Goal: Task Accomplishment & Management: Use online tool/utility

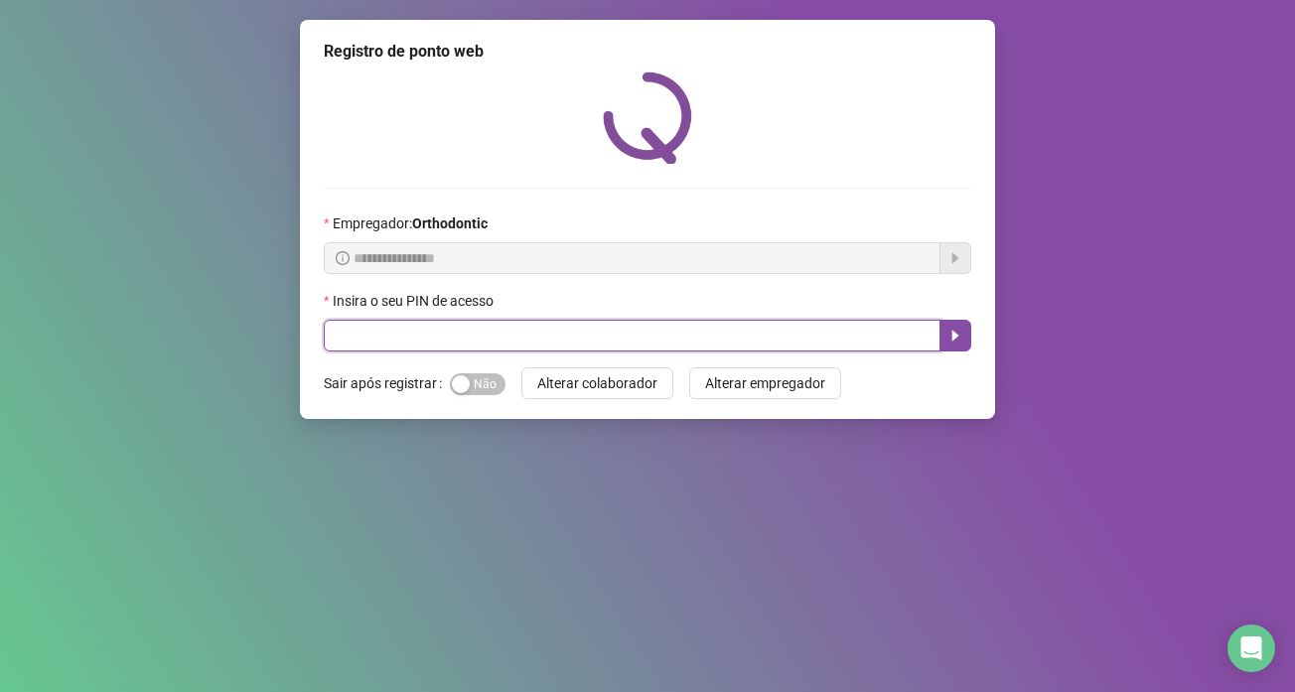
click at [330, 341] on input "text" at bounding box center [632, 336] width 617 height 32
type input "*****"
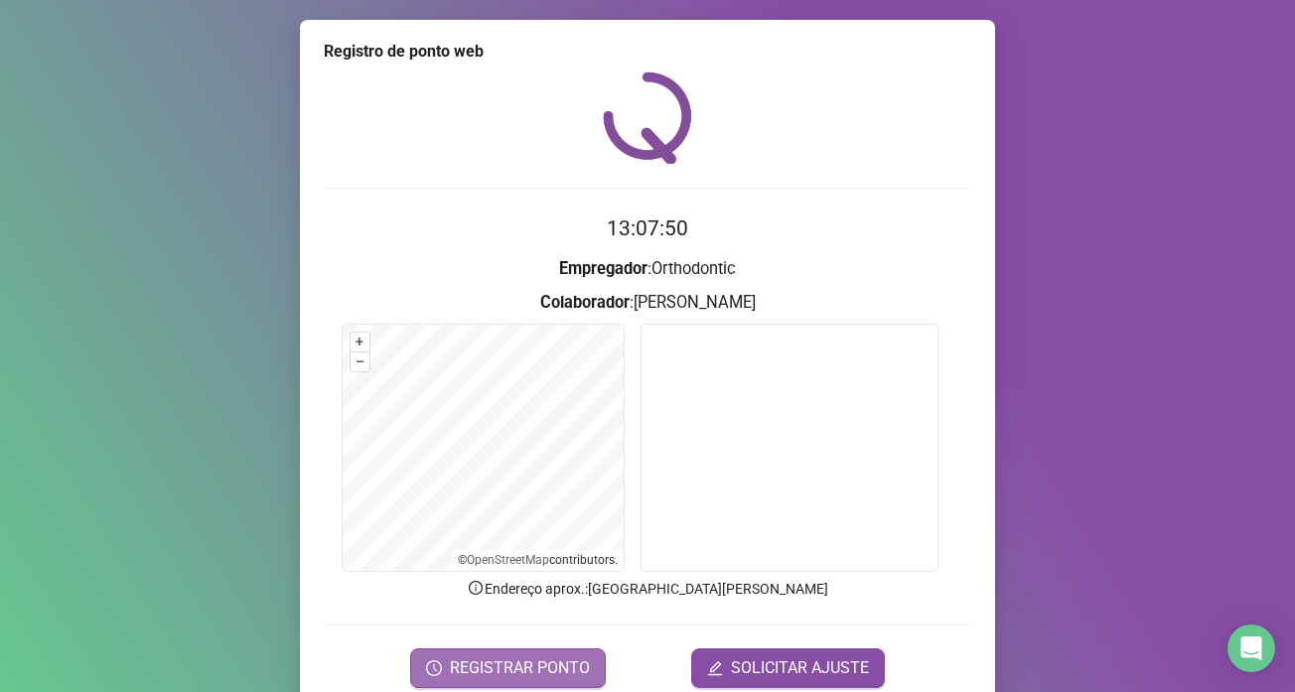
scroll to position [83, 0]
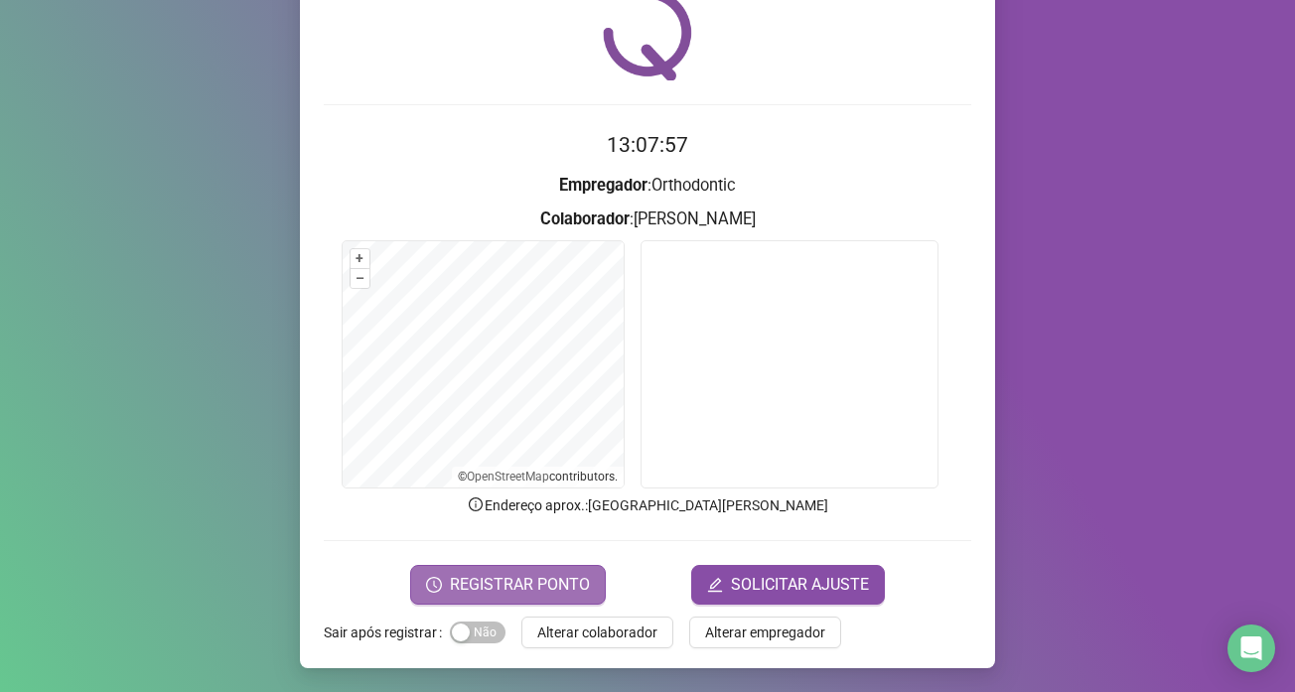
click at [543, 574] on span "REGISTRAR PONTO" at bounding box center [520, 585] width 140 height 24
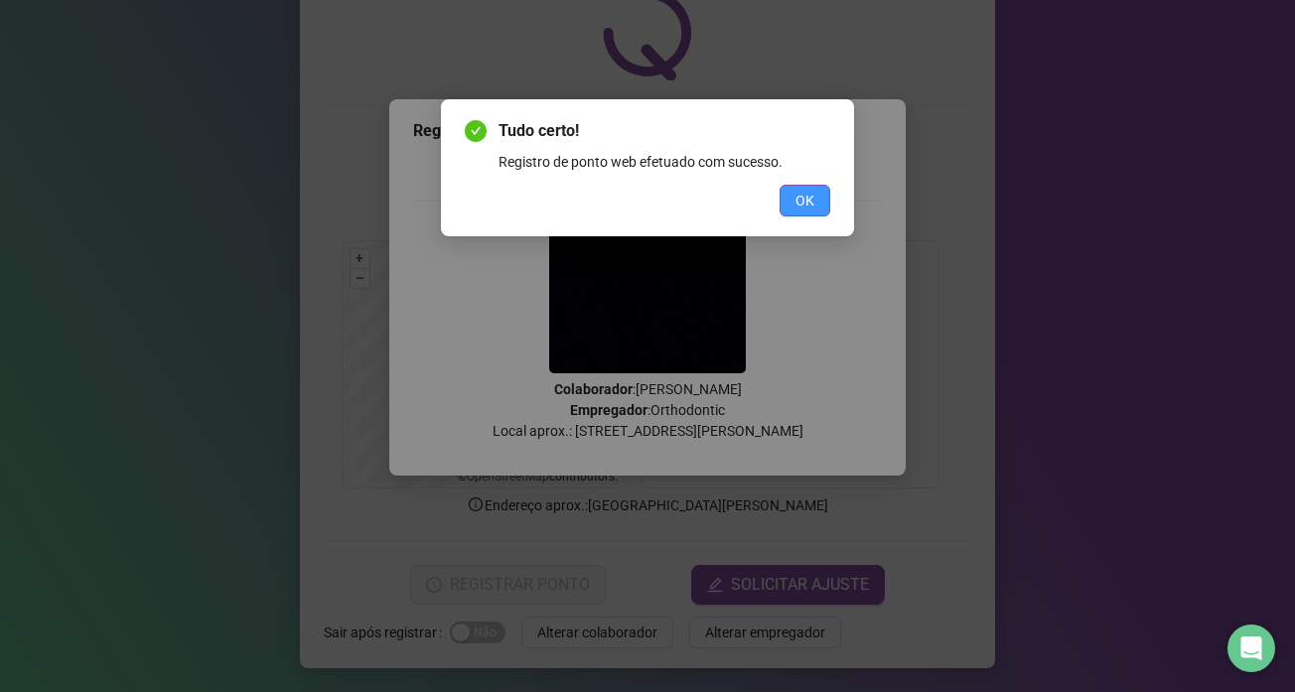
click at [806, 198] on span "OK" at bounding box center [804, 201] width 19 height 22
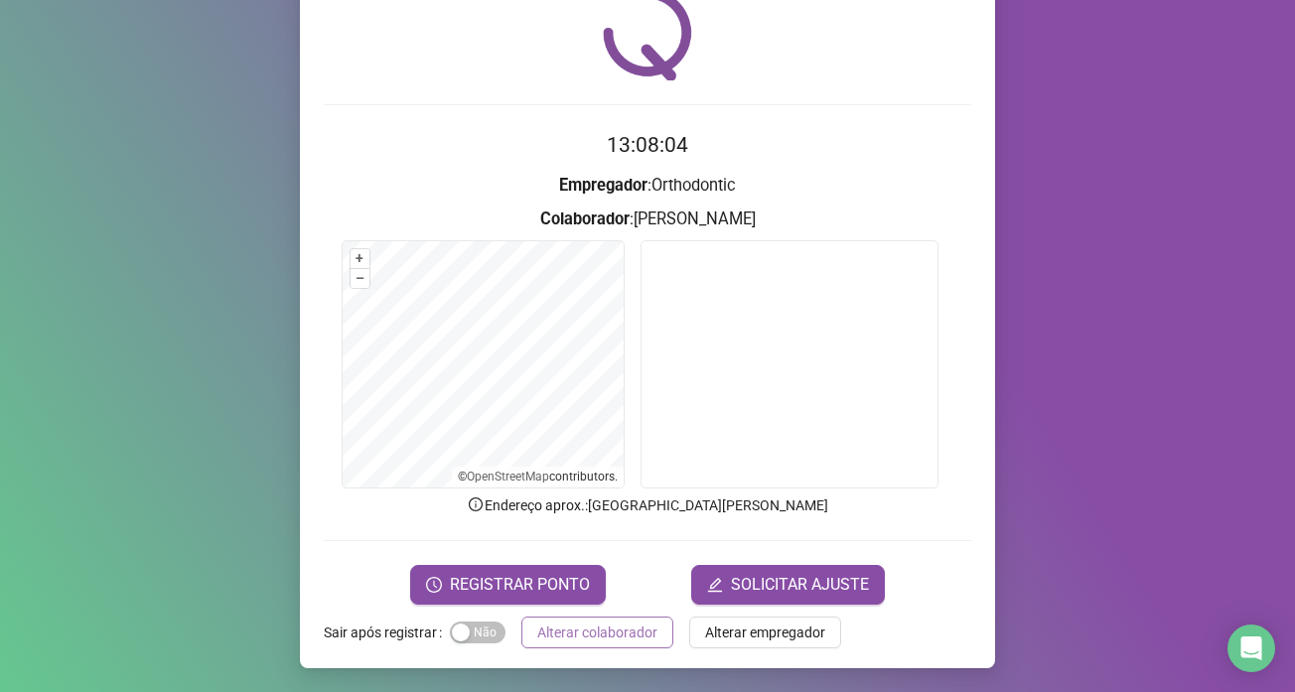
click at [564, 637] on span "Alterar colaborador" at bounding box center [597, 633] width 120 height 22
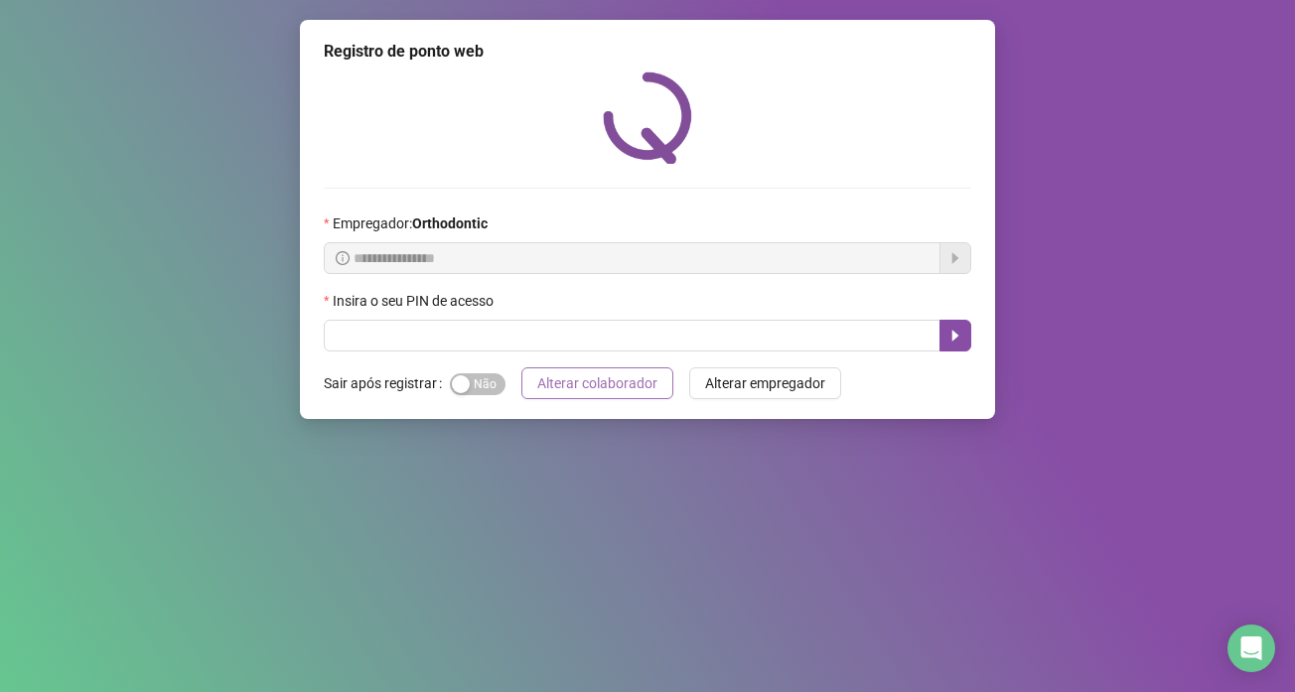
scroll to position [0, 0]
click at [492, 675] on div "**********" at bounding box center [647, 346] width 1295 height 692
click at [0, 559] on div "**********" at bounding box center [647, 346] width 1295 height 692
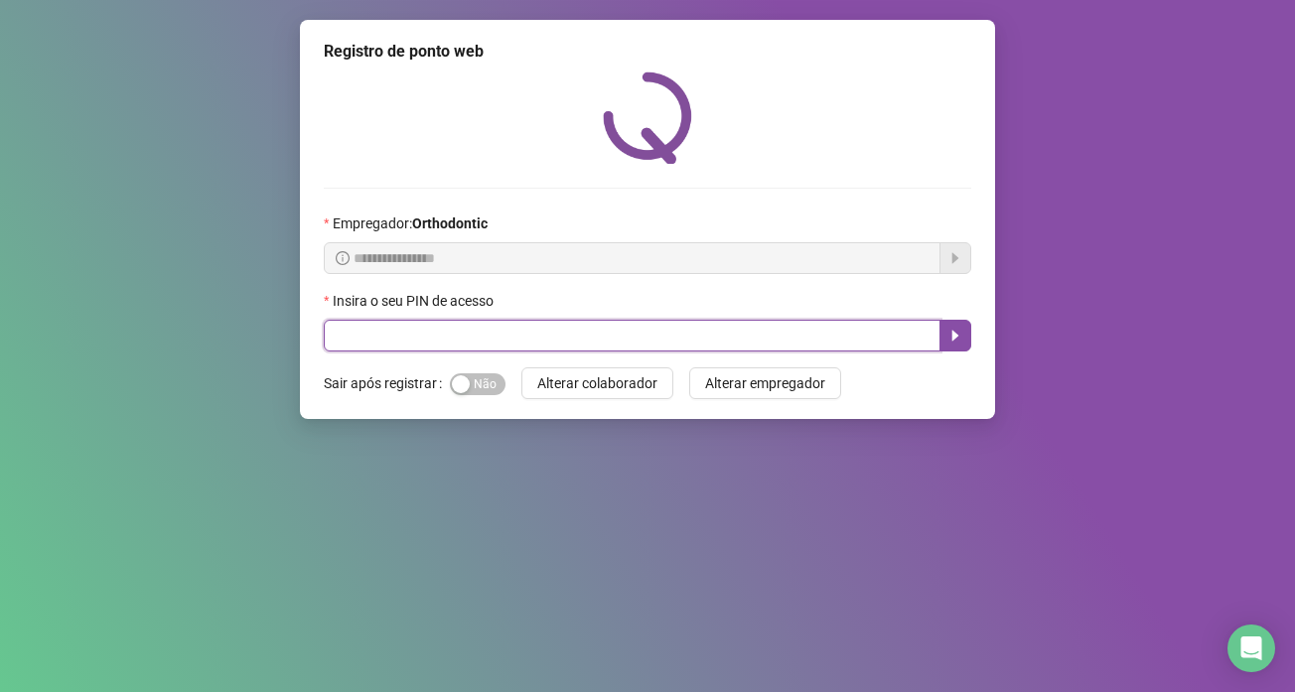
click at [376, 320] on input "text" at bounding box center [632, 336] width 617 height 32
type input "*****"
click at [951, 341] on icon "caret-right" at bounding box center [955, 336] width 16 height 16
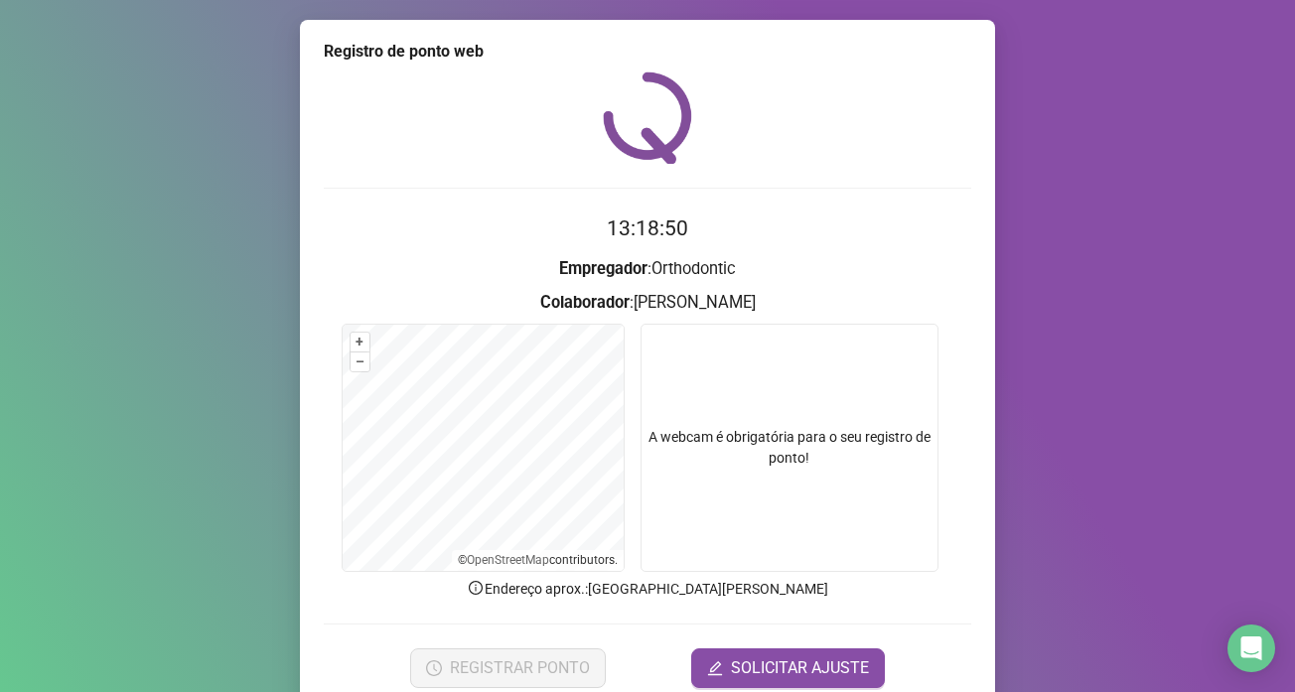
scroll to position [83, 0]
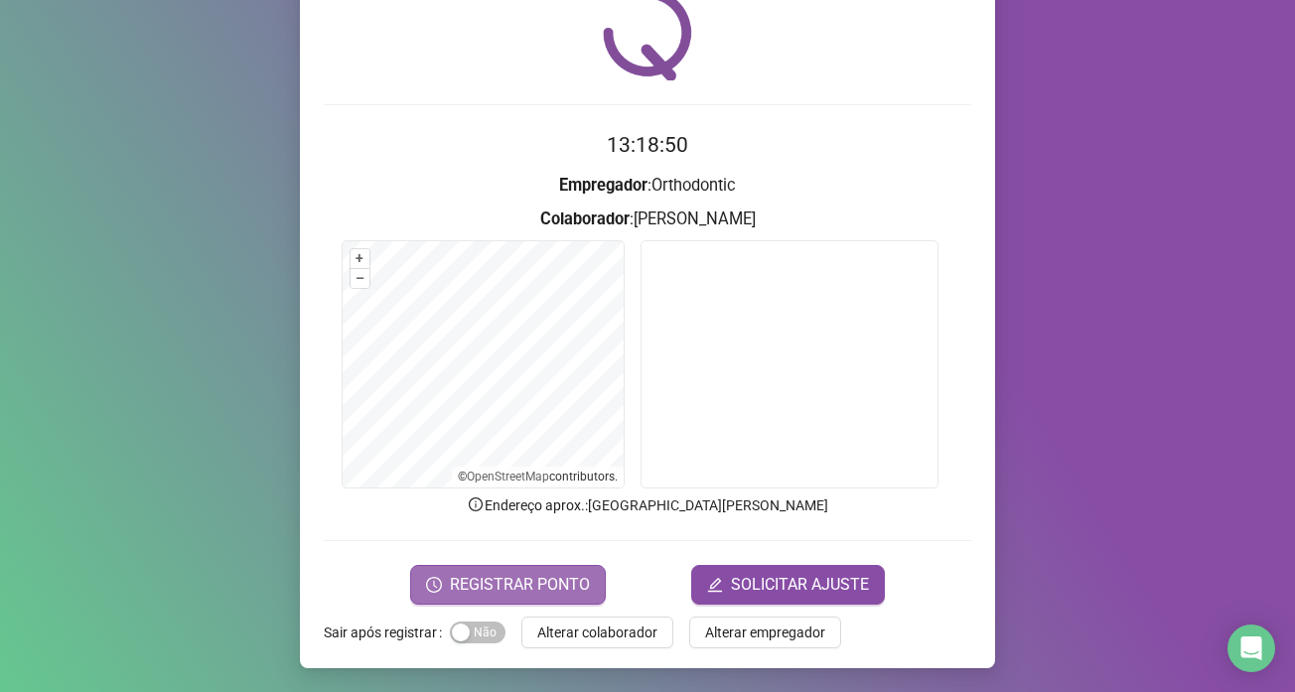
click at [441, 591] on button "REGISTRAR PONTO" at bounding box center [508, 585] width 196 height 40
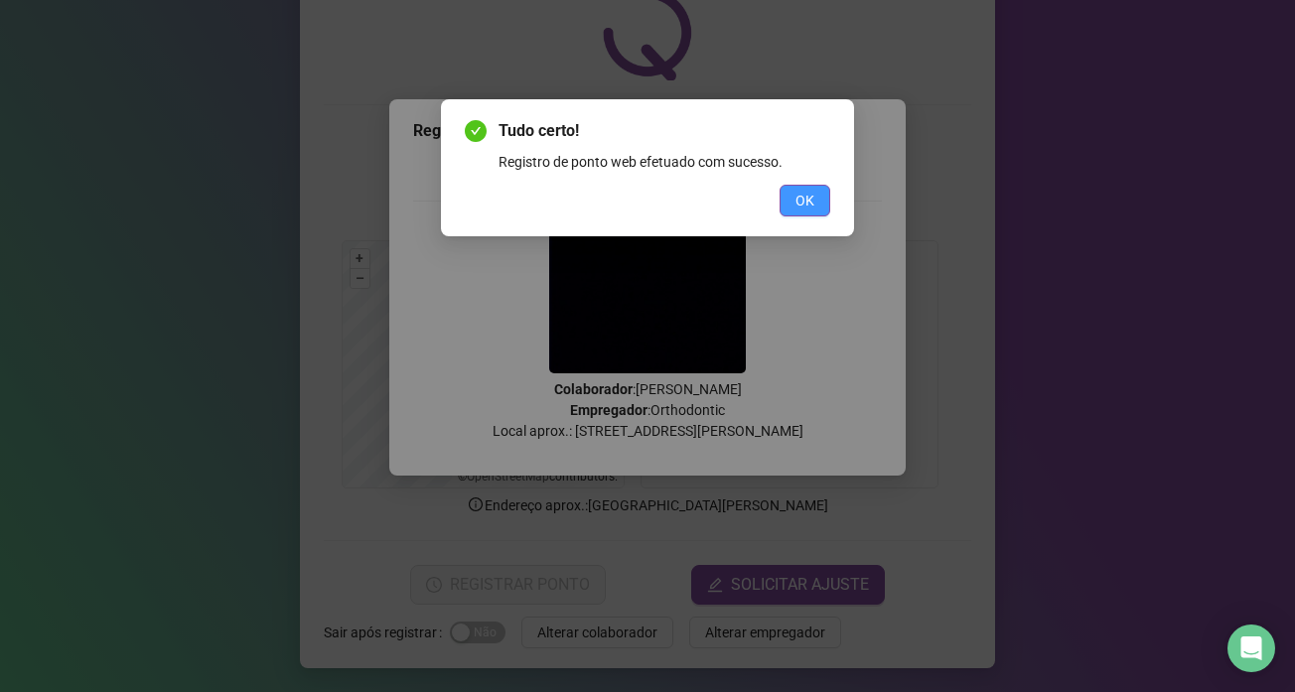
click at [796, 198] on span "OK" at bounding box center [804, 201] width 19 height 22
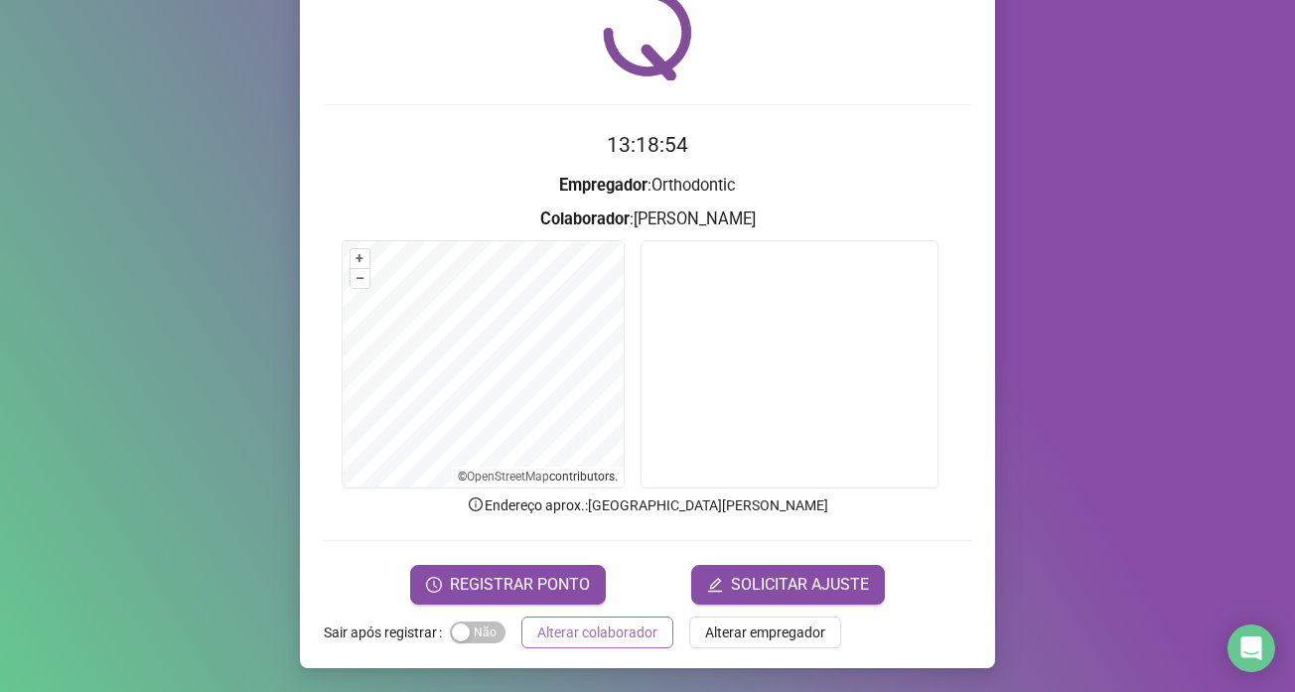
click at [579, 633] on span "Alterar colaborador" at bounding box center [597, 633] width 120 height 22
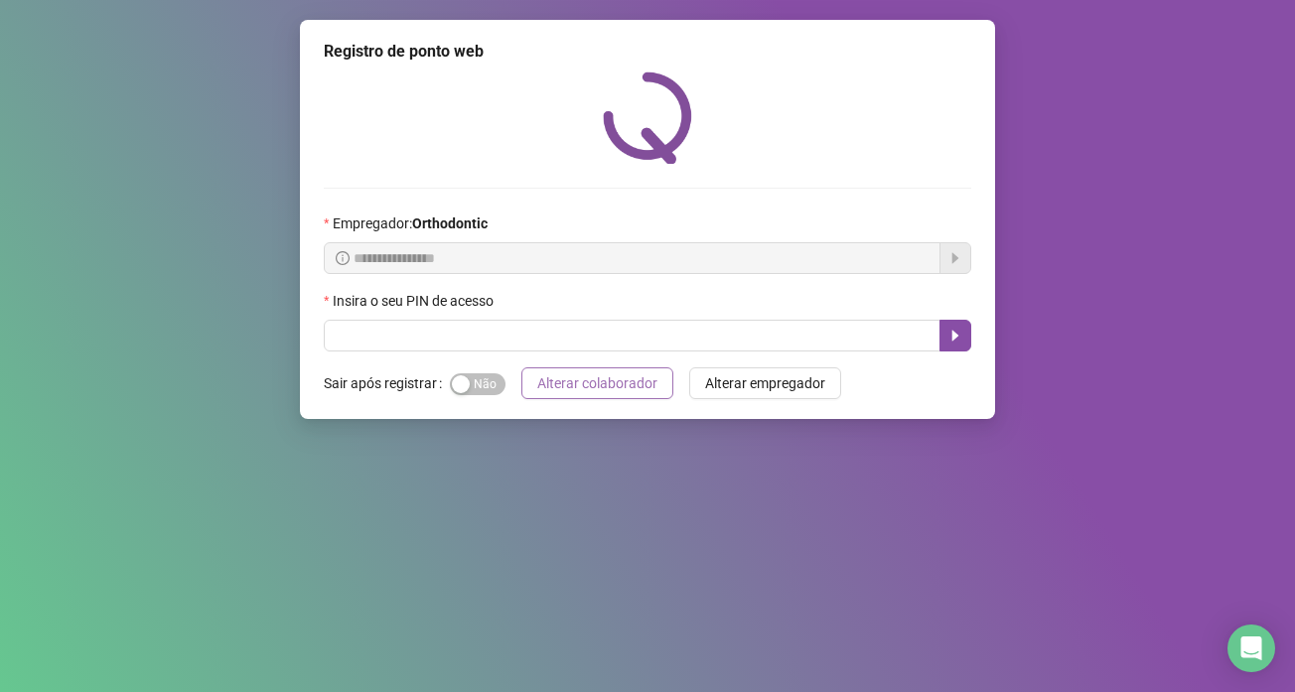
scroll to position [0, 0]
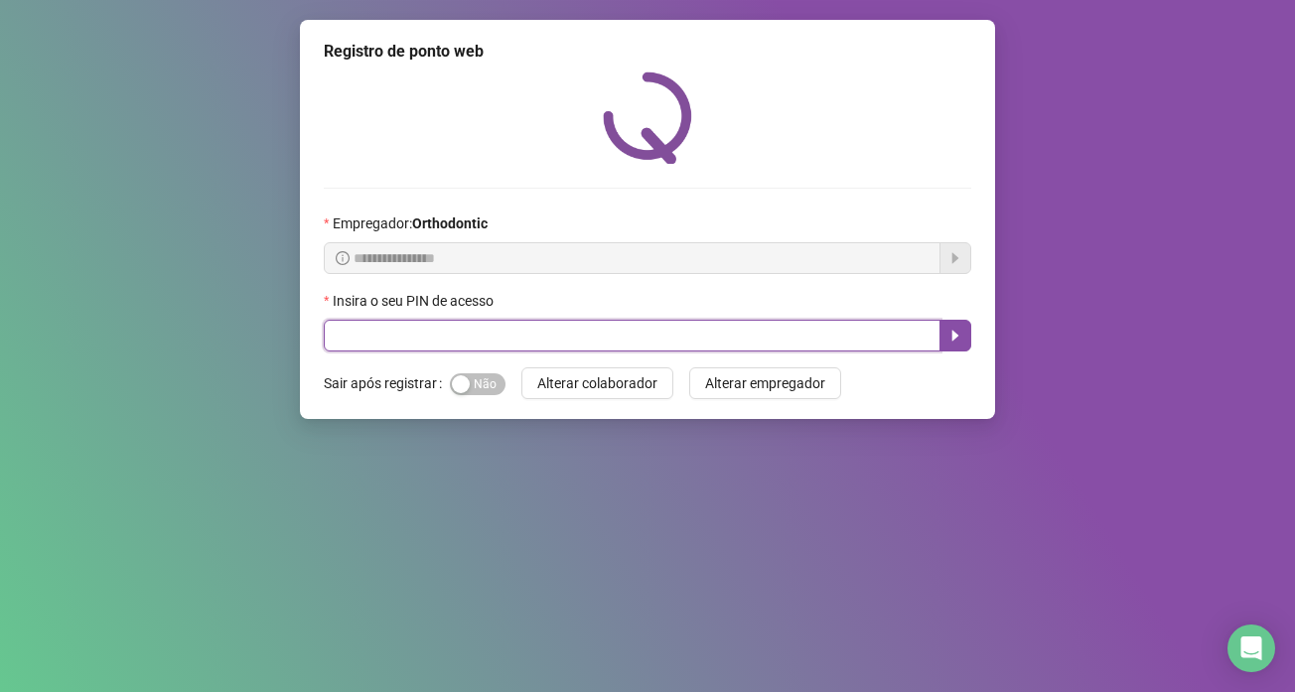
click at [845, 333] on input "text" at bounding box center [632, 336] width 617 height 32
type input "*****"
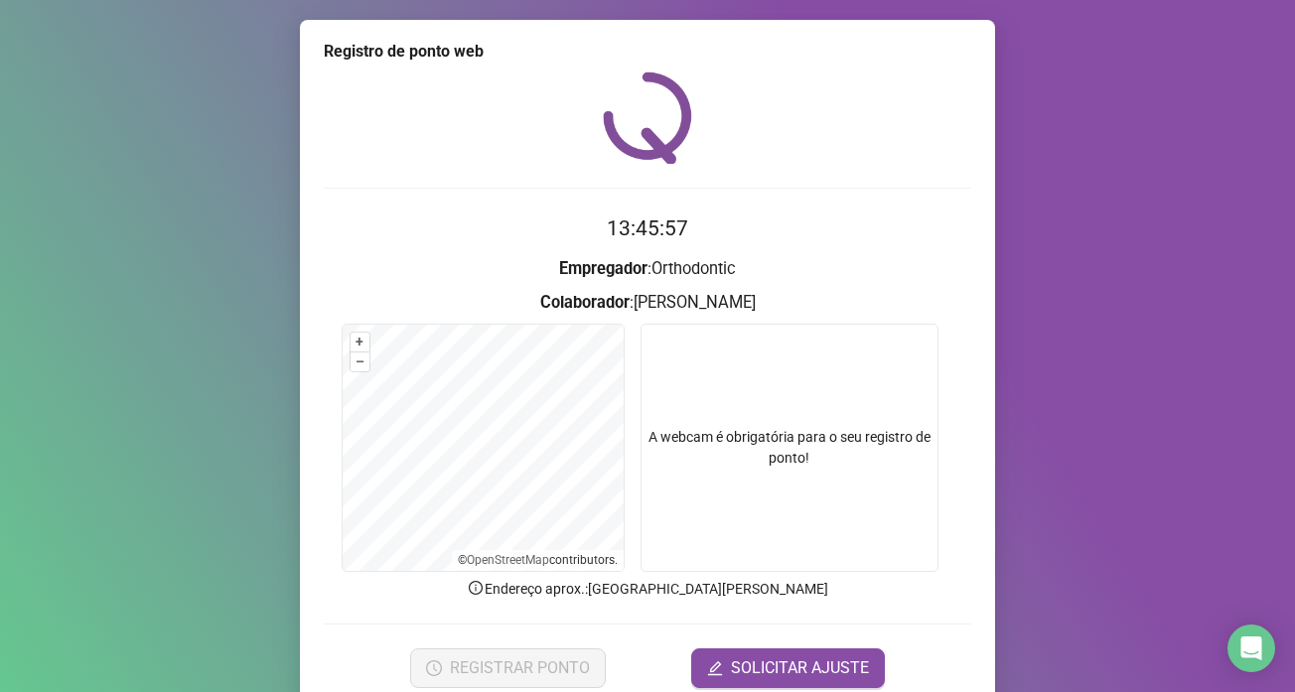
scroll to position [83, 0]
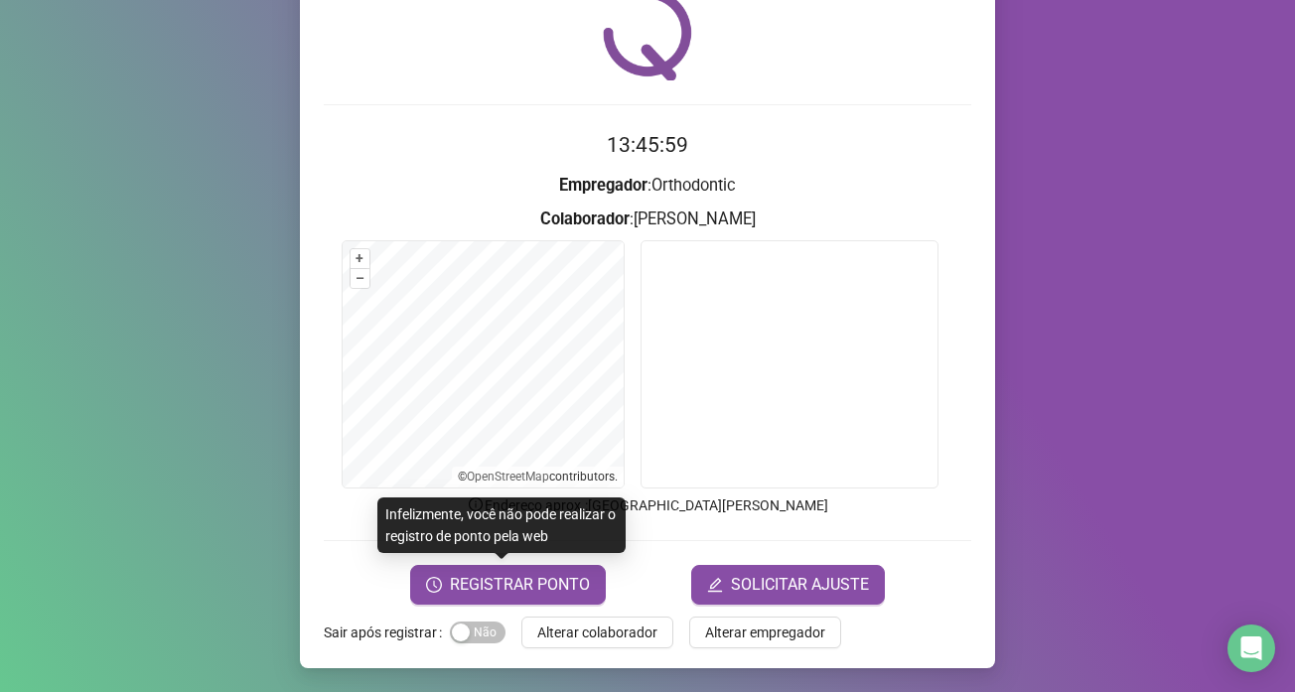
click at [555, 584] on span "REGISTRAR PONTO" at bounding box center [520, 585] width 140 height 24
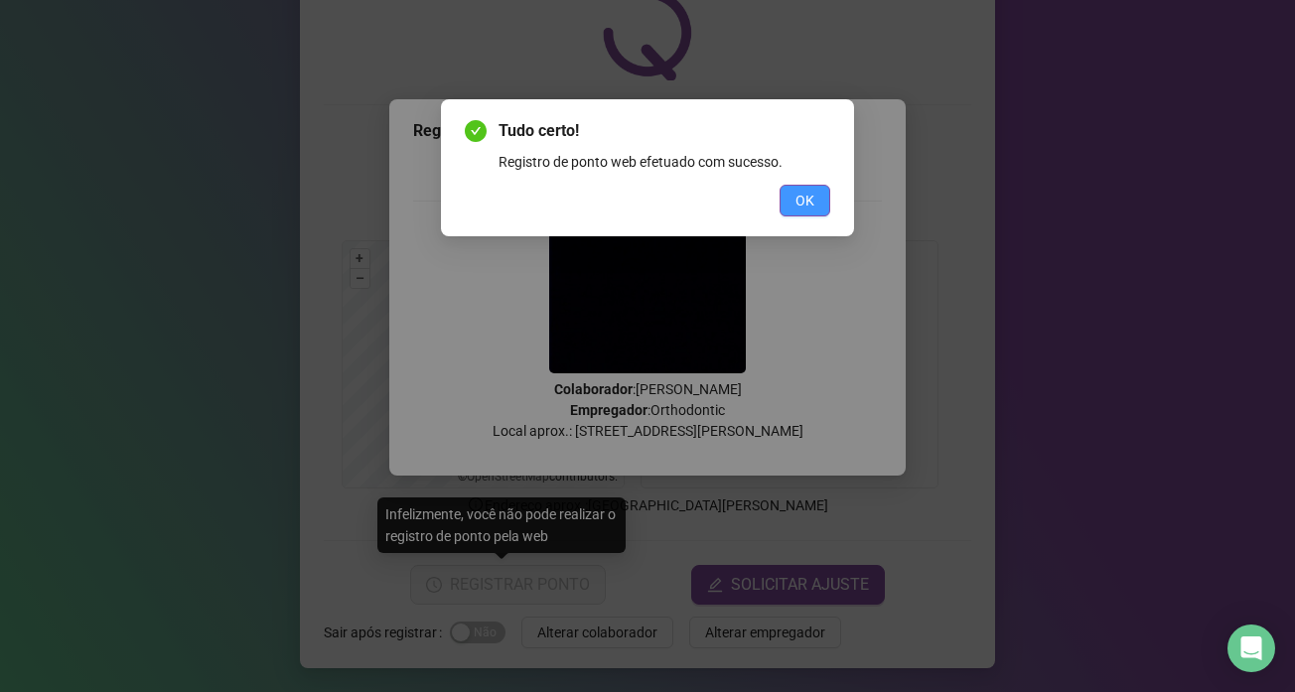
click at [809, 208] on span "OK" at bounding box center [804, 201] width 19 height 22
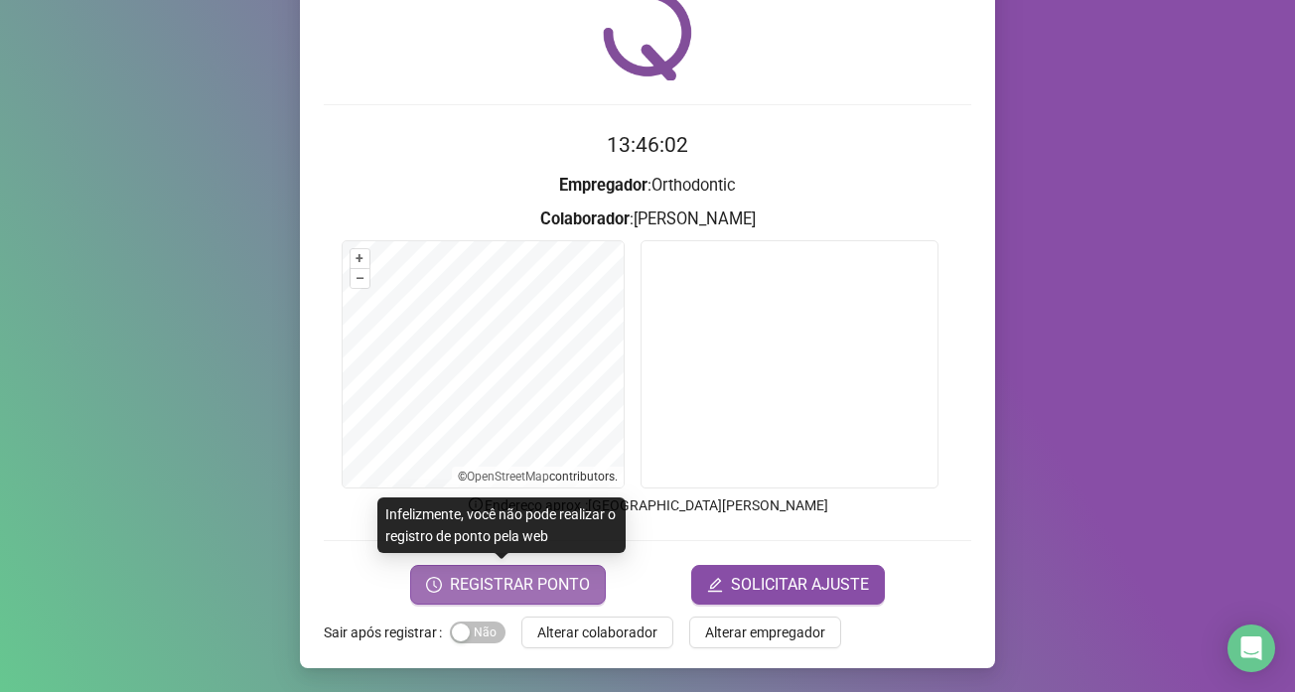
click at [545, 574] on span "REGISTRAR PONTO" at bounding box center [520, 585] width 140 height 24
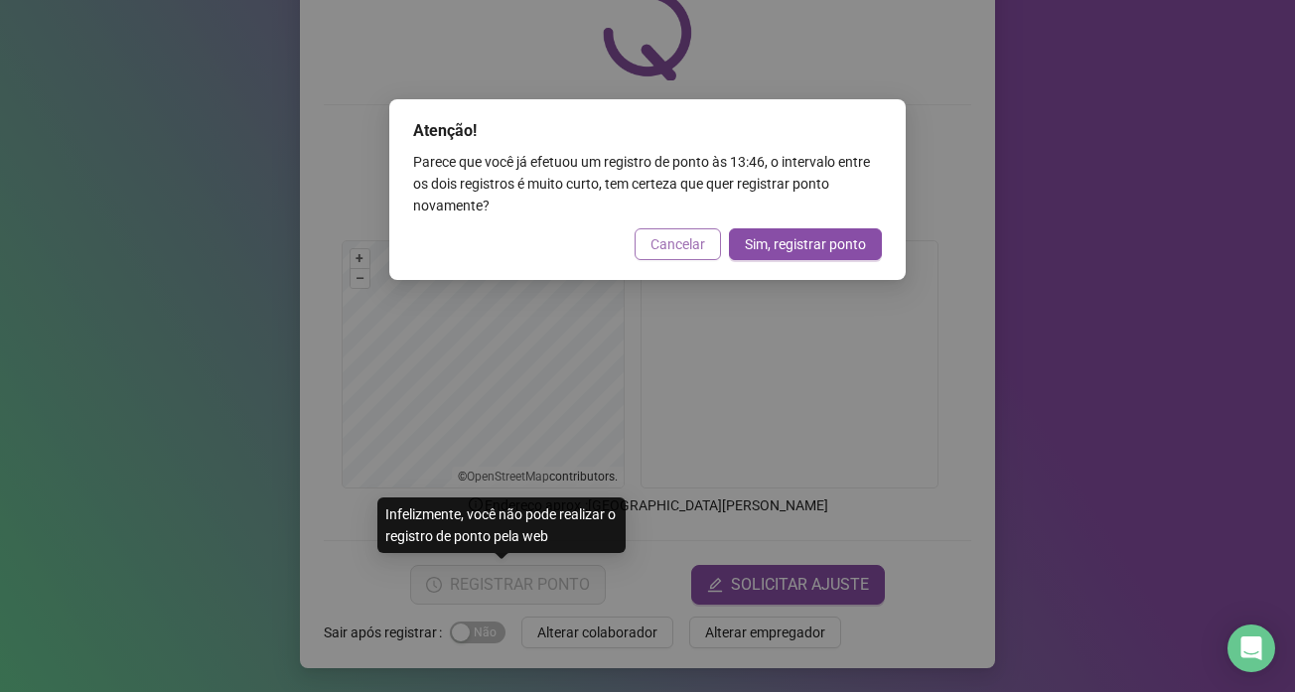
click at [676, 247] on span "Cancelar" at bounding box center [677, 244] width 55 height 22
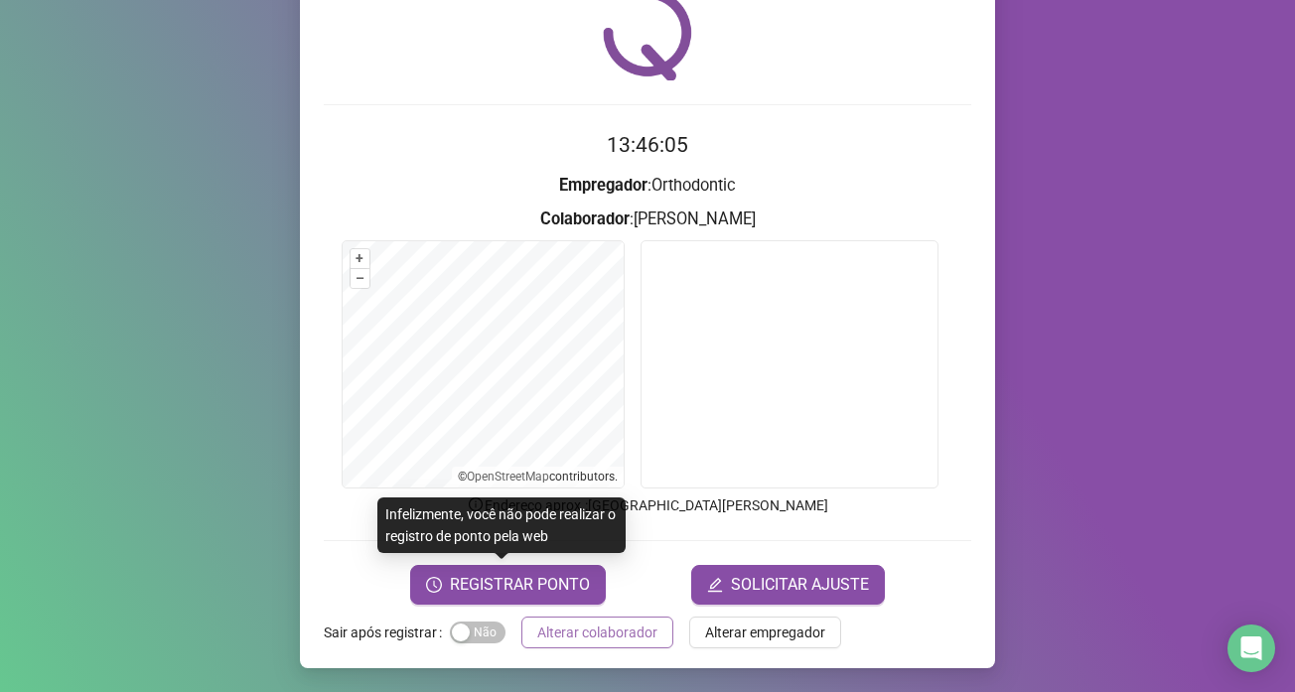
click at [614, 627] on span "Alterar colaborador" at bounding box center [597, 633] width 120 height 22
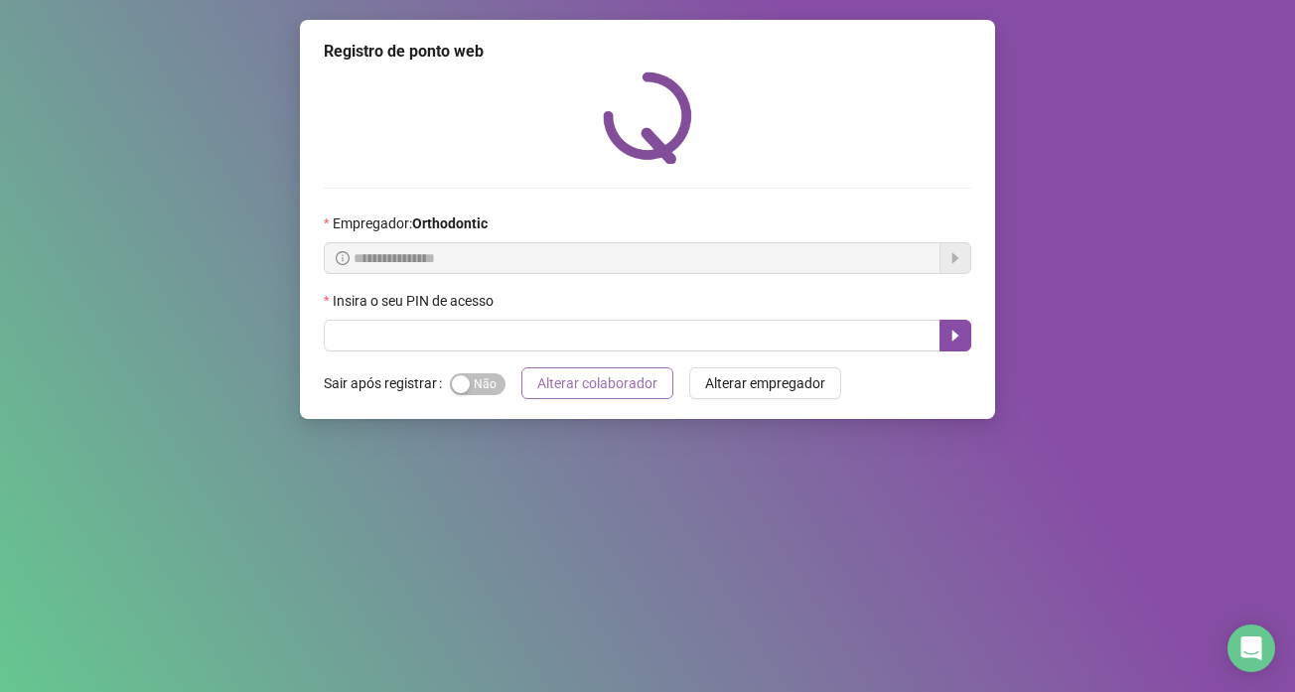
scroll to position [0, 0]
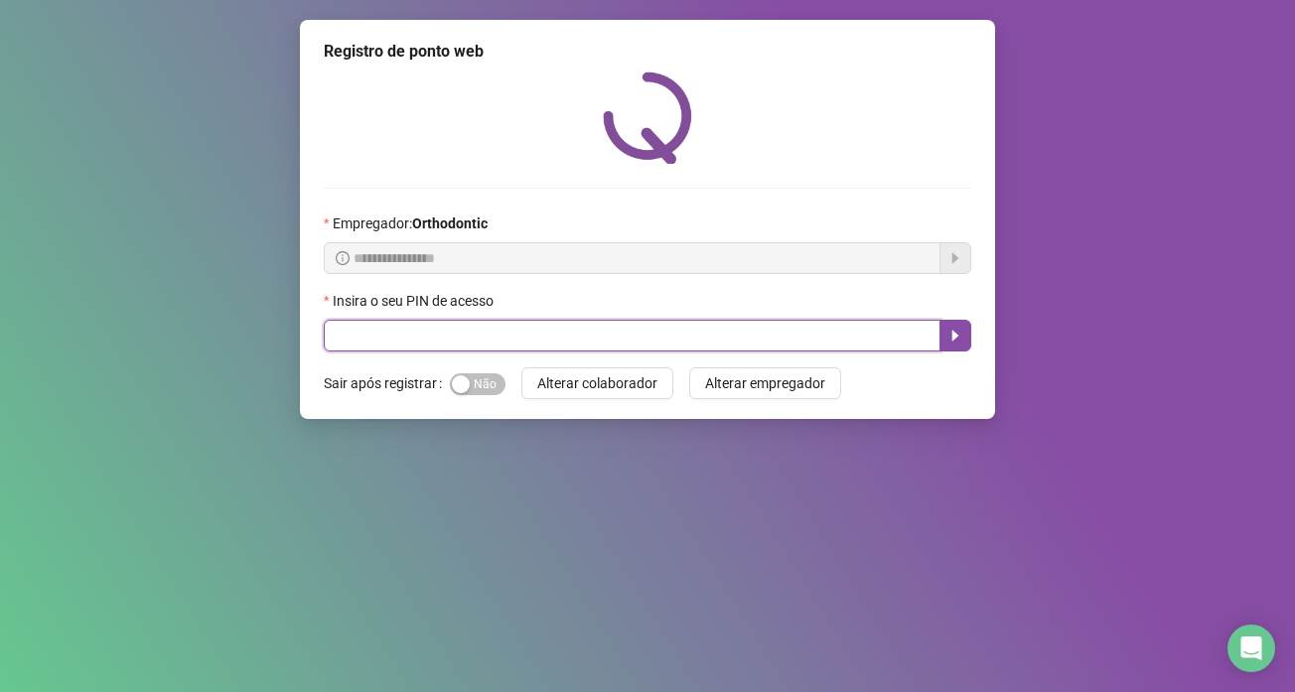
click at [743, 332] on input "text" at bounding box center [632, 336] width 617 height 32
type input "*****"
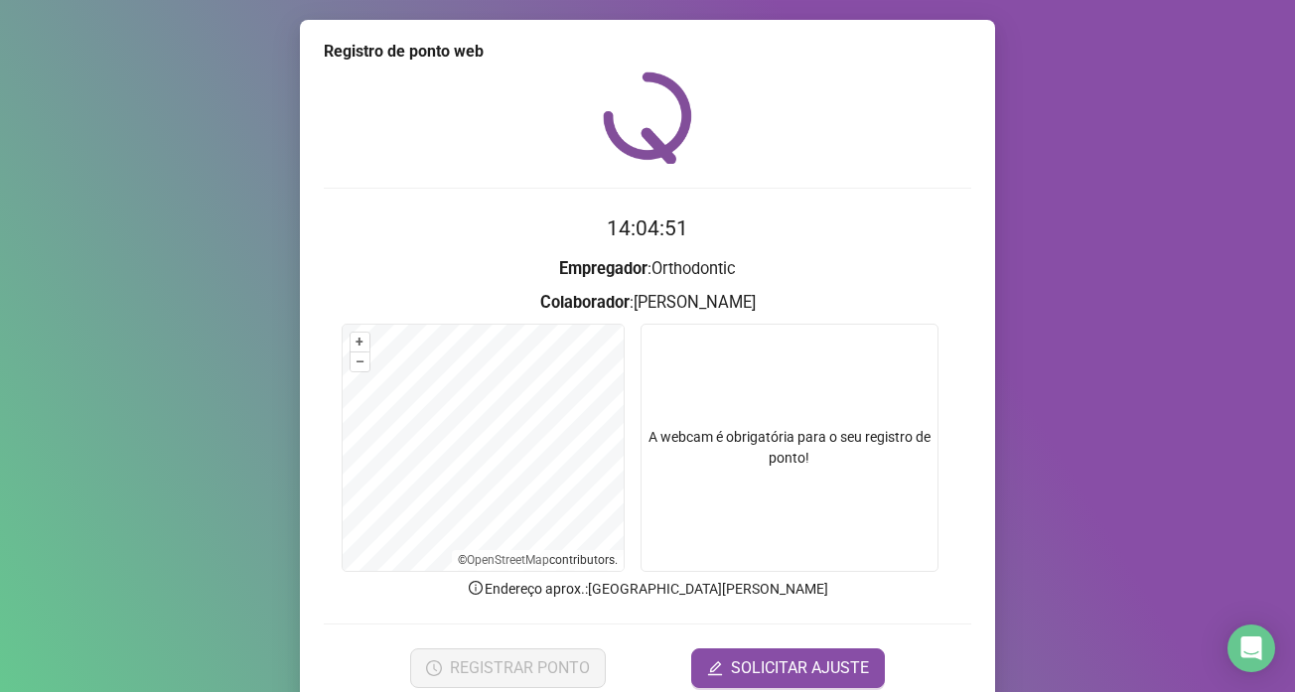
scroll to position [83, 0]
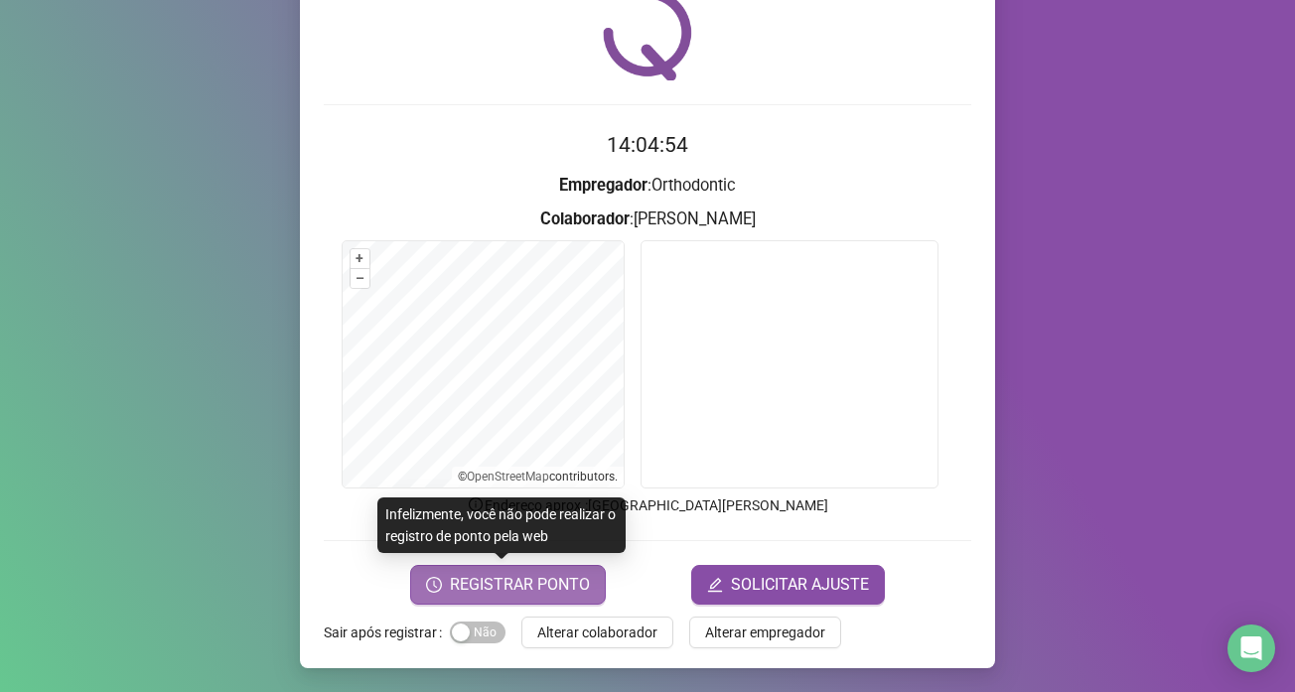
click at [504, 577] on span "REGISTRAR PONTO" at bounding box center [520, 585] width 140 height 24
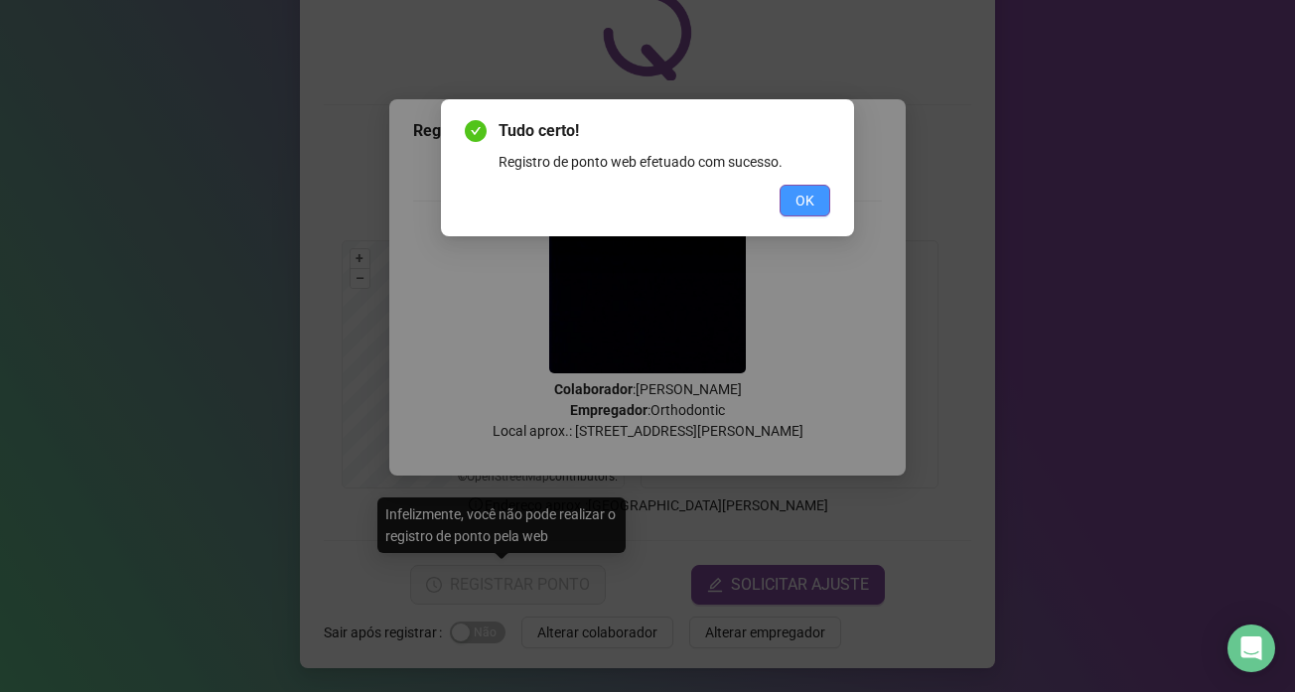
click at [791, 186] on button "OK" at bounding box center [804, 201] width 51 height 32
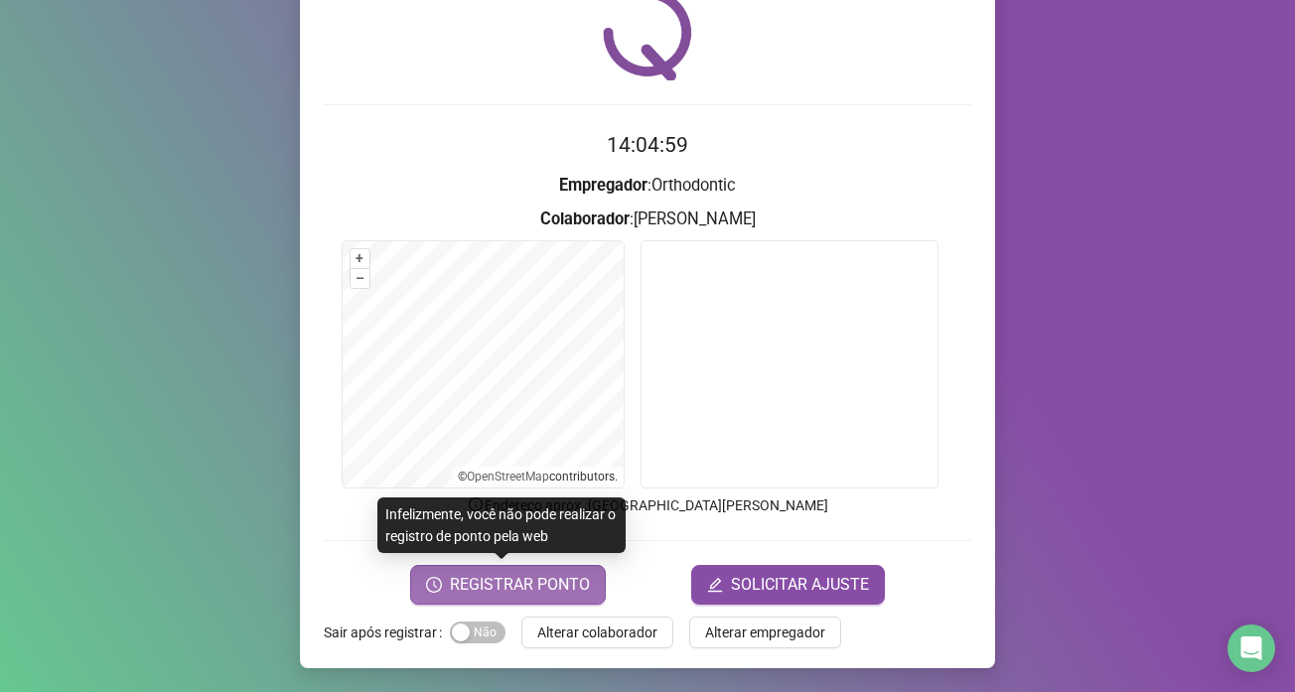
click at [570, 567] on button "REGISTRAR PONTO" at bounding box center [508, 585] width 196 height 40
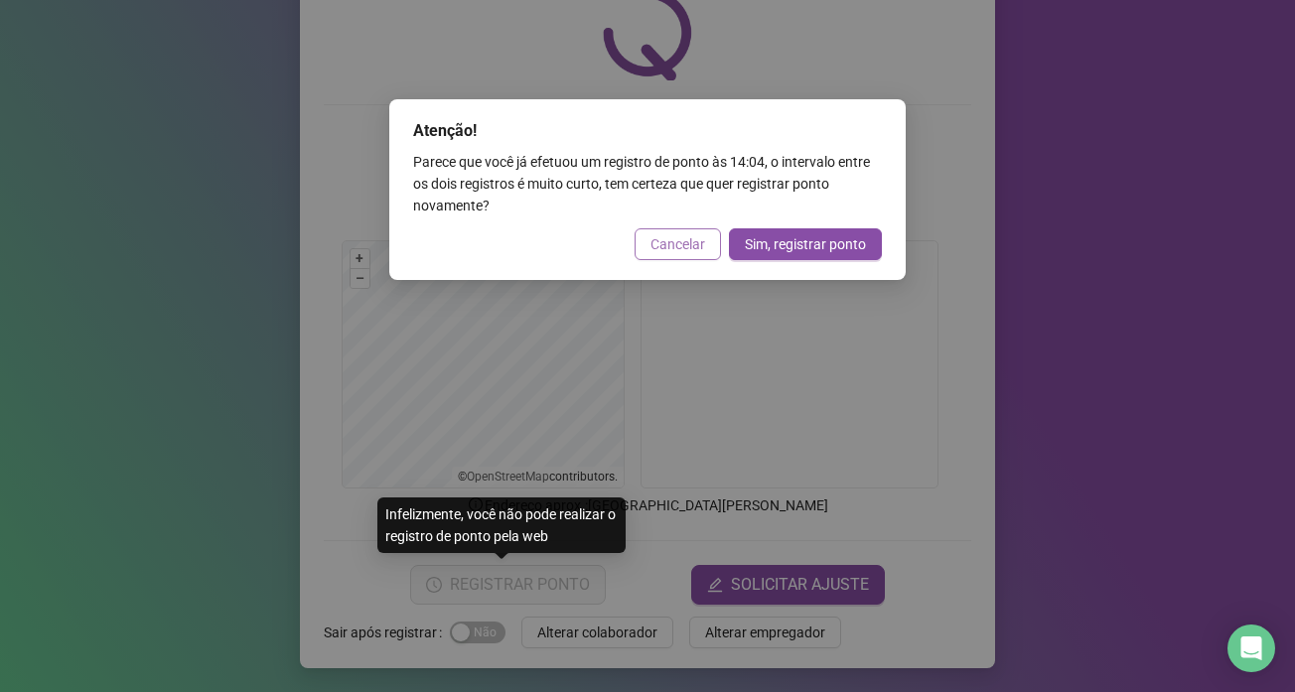
click at [700, 255] on button "Cancelar" at bounding box center [677, 244] width 86 height 32
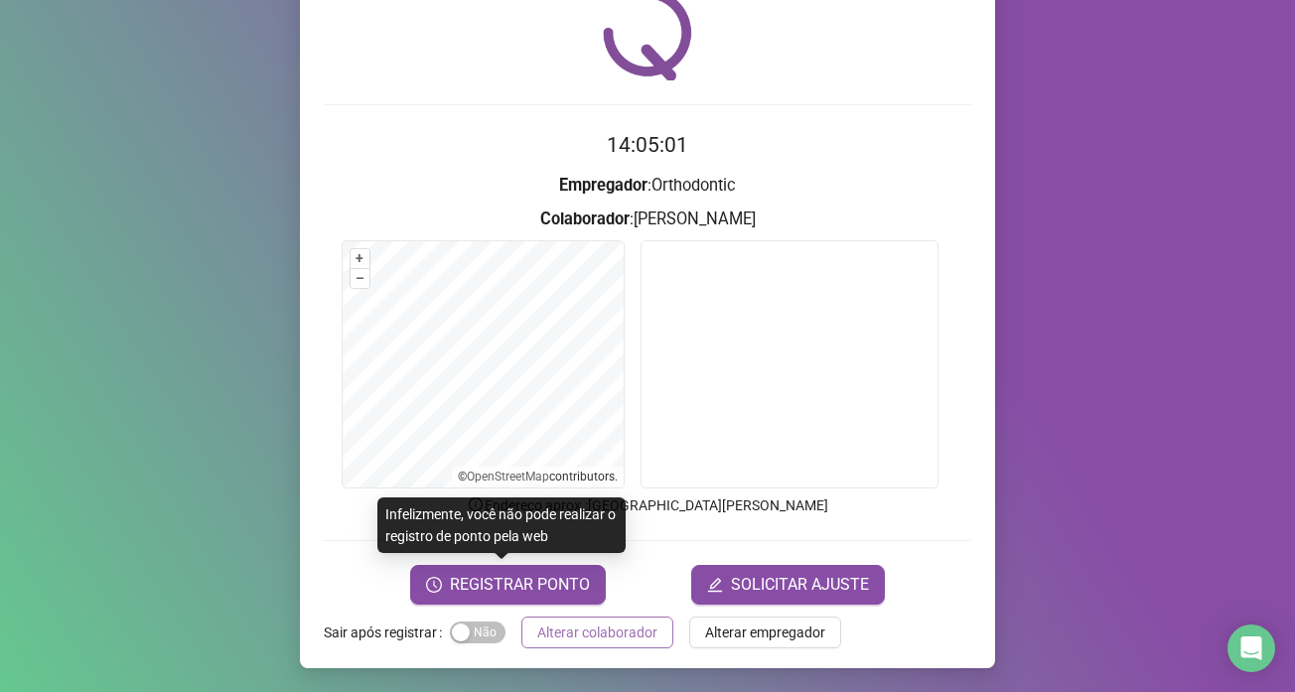
click at [612, 642] on span "Alterar colaborador" at bounding box center [597, 633] width 120 height 22
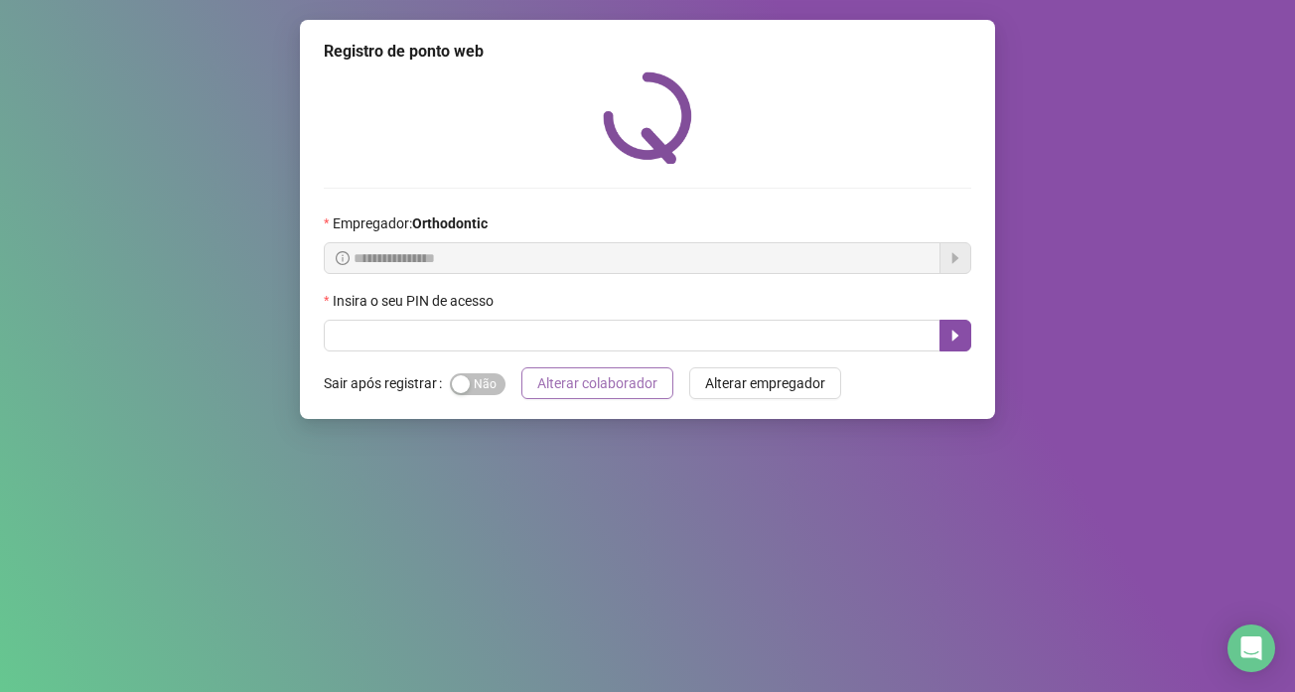
scroll to position [0, 0]
